Goal: Information Seeking & Learning: Learn about a topic

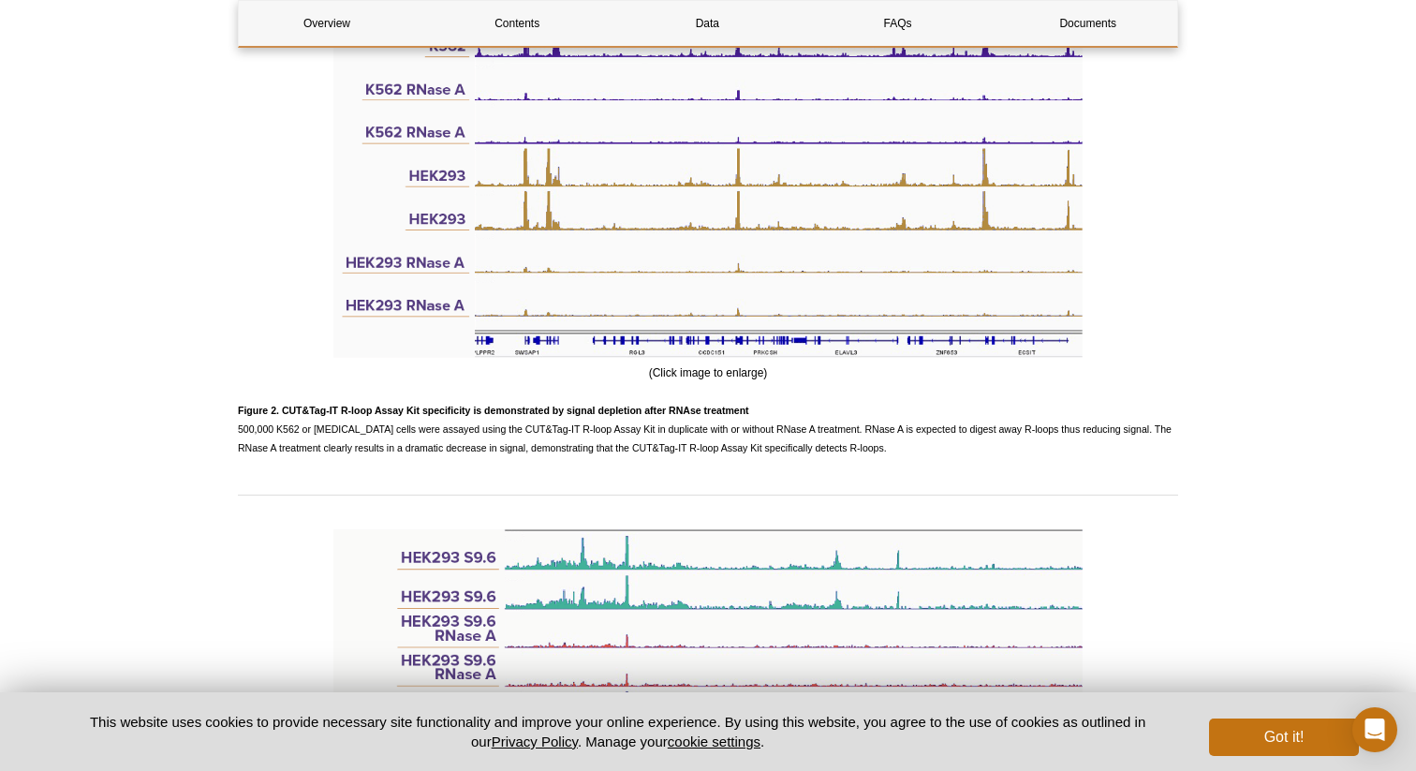
scroll to position [2904, 0]
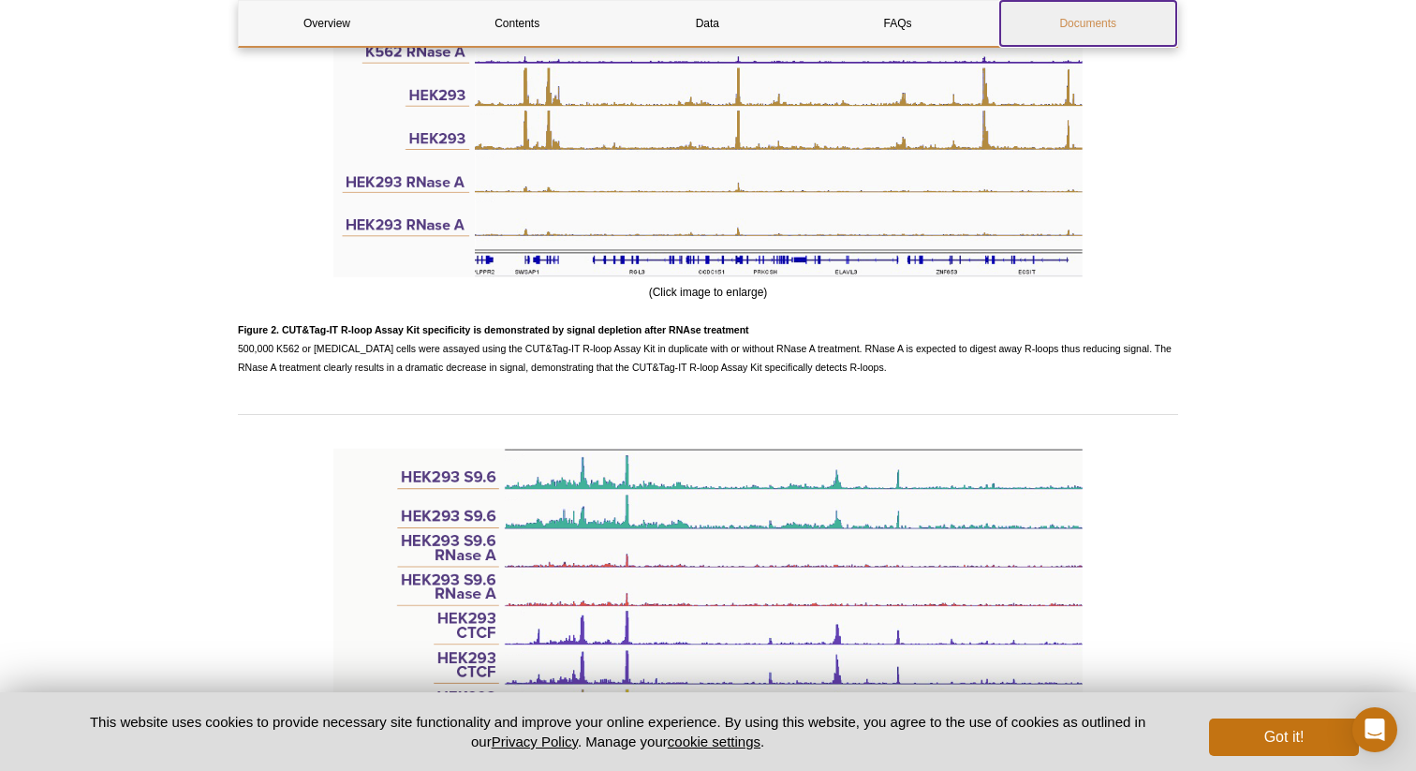
click at [1085, 27] on link "Documents" at bounding box center [1088, 23] width 176 height 45
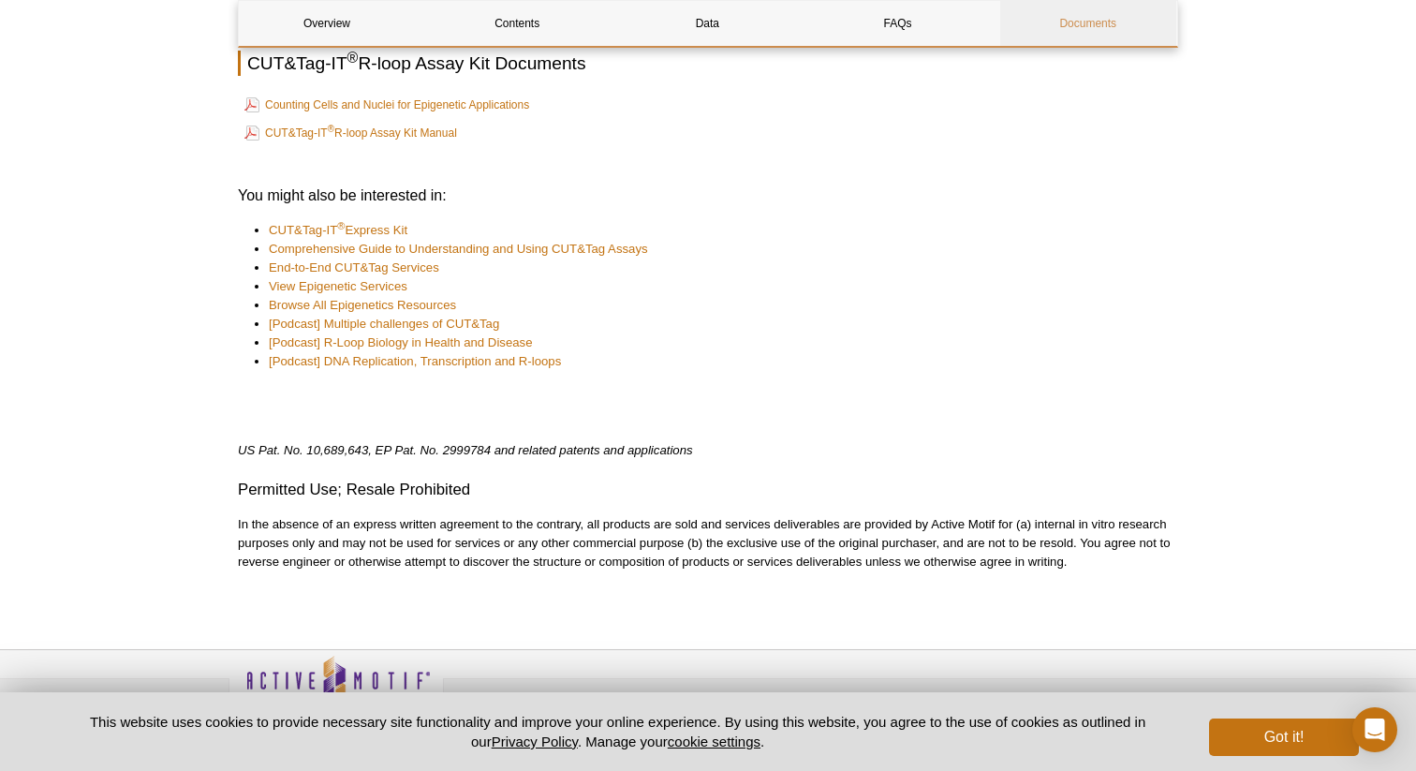
scroll to position [4672, 0]
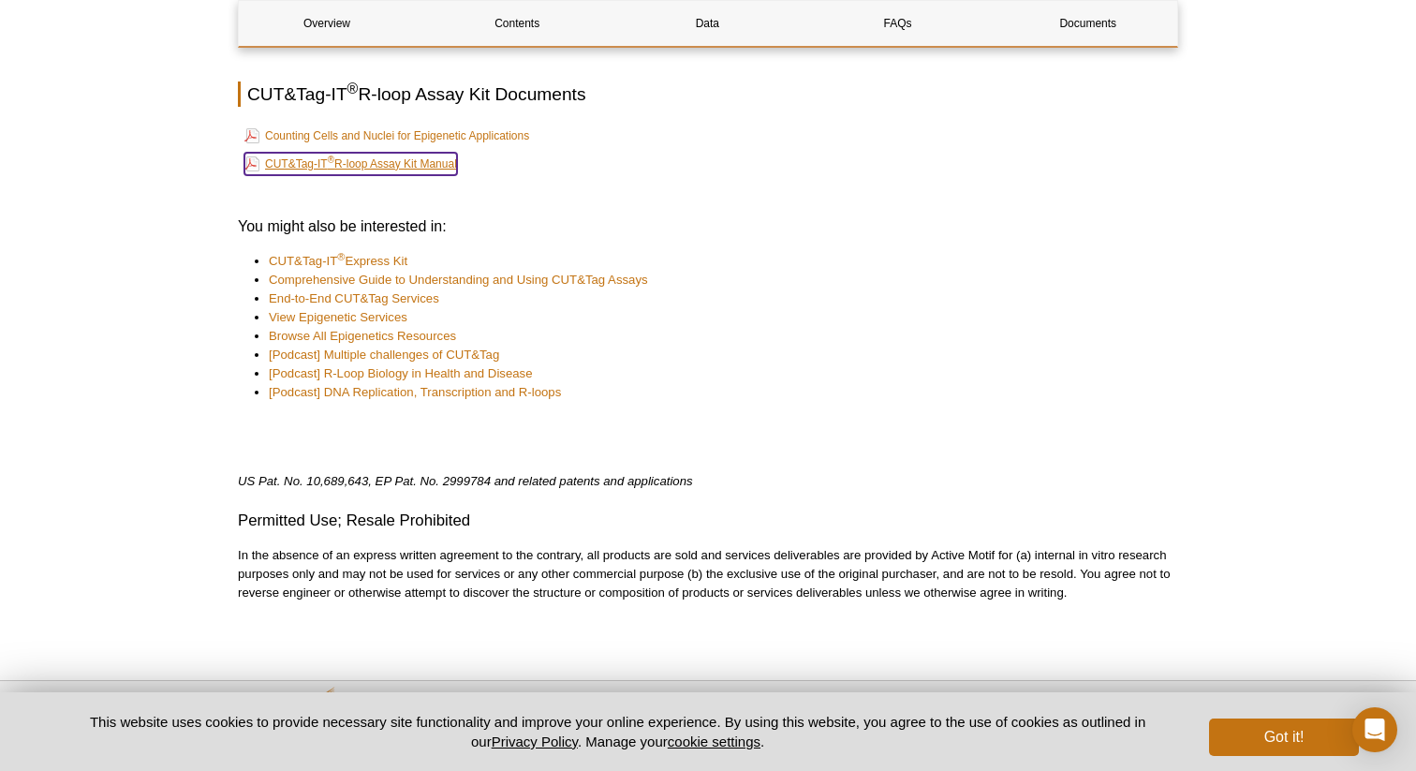
click at [389, 153] on link "CUT&Tag-IT ® R-loop Assay Kit Manual" at bounding box center [350, 164] width 213 height 22
click at [642, 364] on li "[Podcast] R-Loop Biology in Health and Disease" at bounding box center [714, 373] width 891 height 19
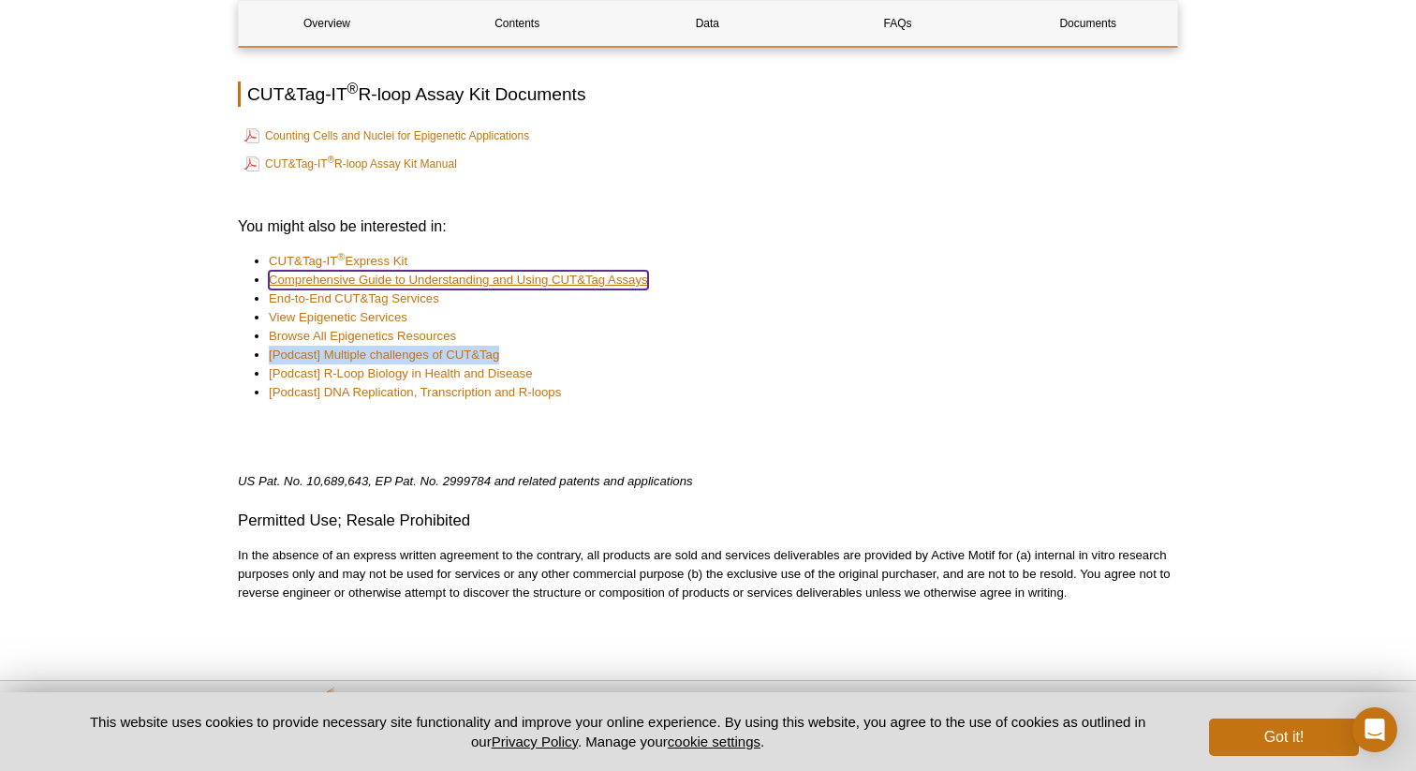
click at [532, 271] on link "Comprehensive Guide to Understanding and Using CUT&Tag Assays" at bounding box center [458, 280] width 379 height 19
